Goal: Task Accomplishment & Management: Manage account settings

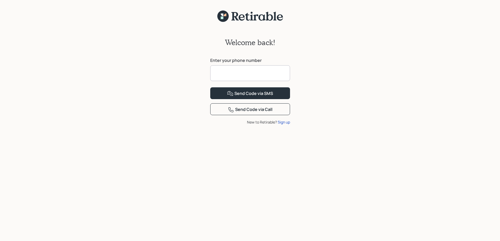
click at [252, 73] on input at bounding box center [250, 73] width 80 height 16
click at [290, 73] on div at bounding box center [290, 73] width 0 height 0
click at [324, 97] on div "Welcome back! Enter your phone number Send Code via SMS Send Code via Call New …" at bounding box center [250, 134] width 500 height 225
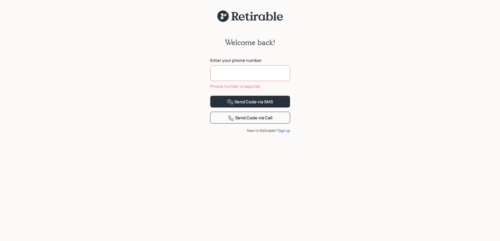
click at [241, 75] on input at bounding box center [250, 73] width 80 height 16
type input "**********"
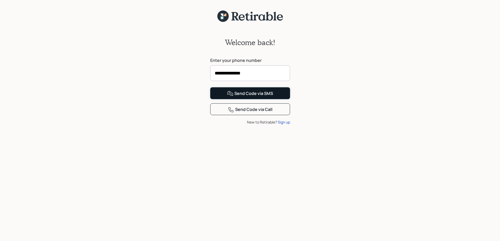
click at [256, 97] on div "Send Code via SMS" at bounding box center [250, 93] width 46 height 6
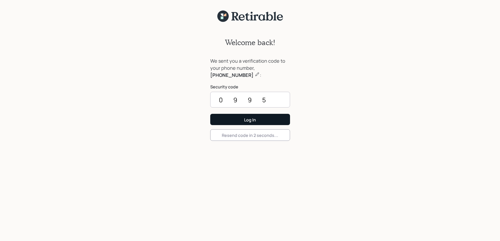
type input "0995"
click at [254, 120] on div "Log In" at bounding box center [250, 120] width 12 height 6
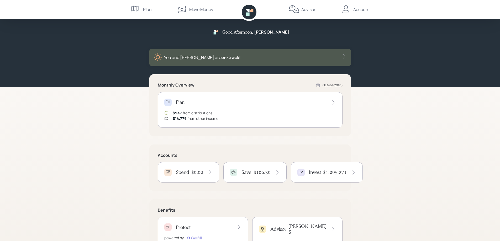
click at [304, 6] on div "Advisor" at bounding box center [301, 9] width 27 height 19
